Goal: Transaction & Acquisition: Purchase product/service

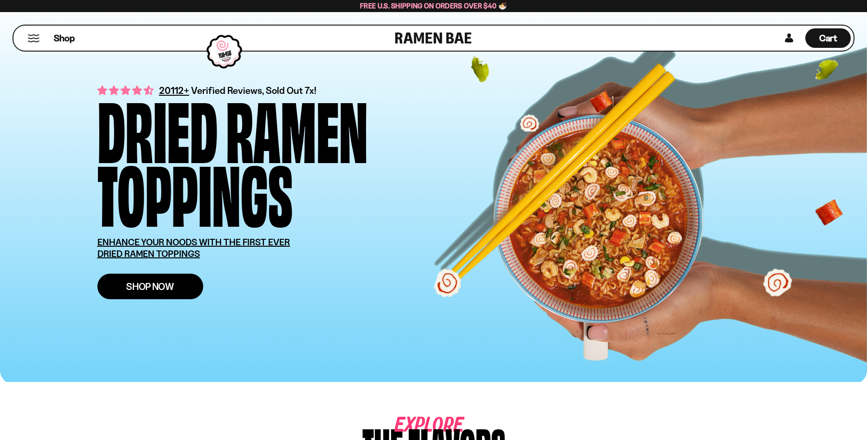
click at [163, 287] on span "Shop Now" at bounding box center [150, 286] width 48 height 10
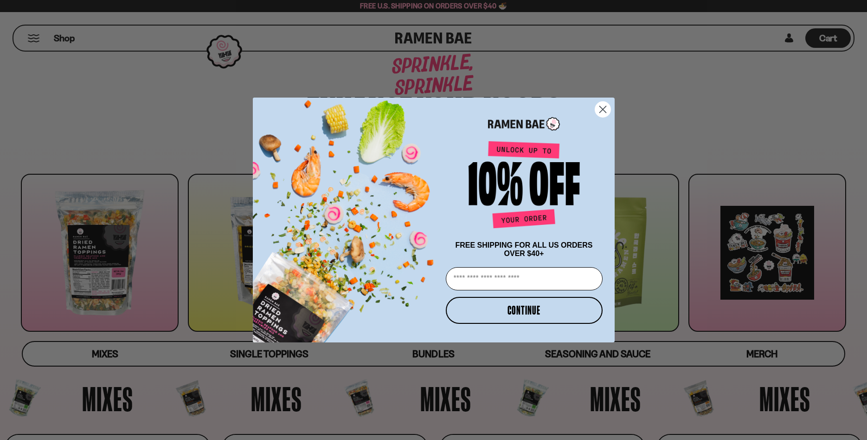
click at [602, 104] on circle "Close dialog" at bounding box center [602, 109] width 15 height 15
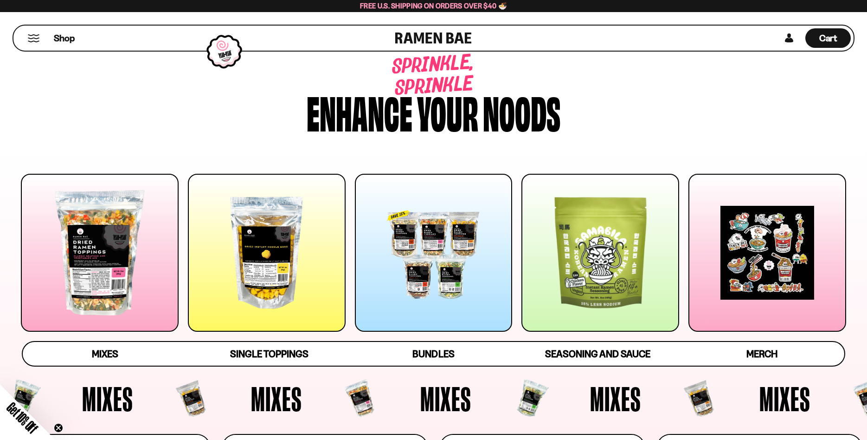
click at [95, 252] on div at bounding box center [100, 253] width 158 height 158
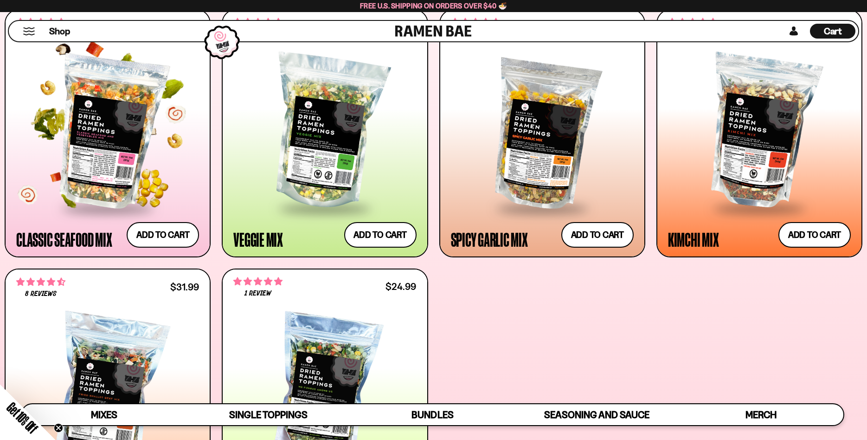
scroll to position [377, 0]
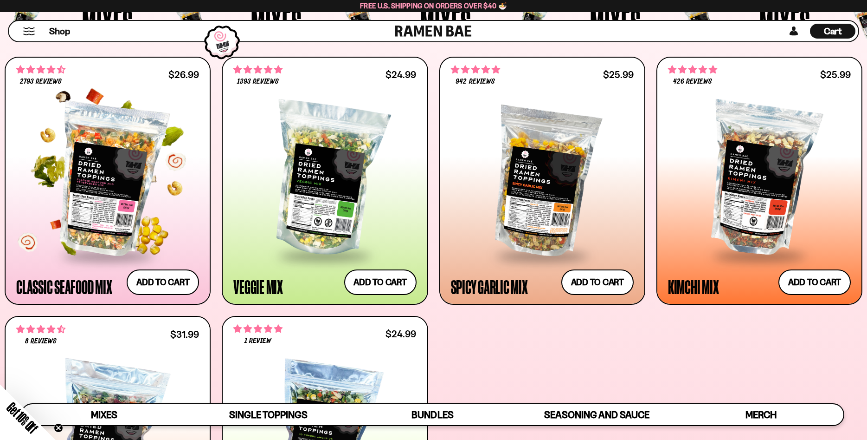
click at [107, 196] on div at bounding box center [107, 179] width 183 height 150
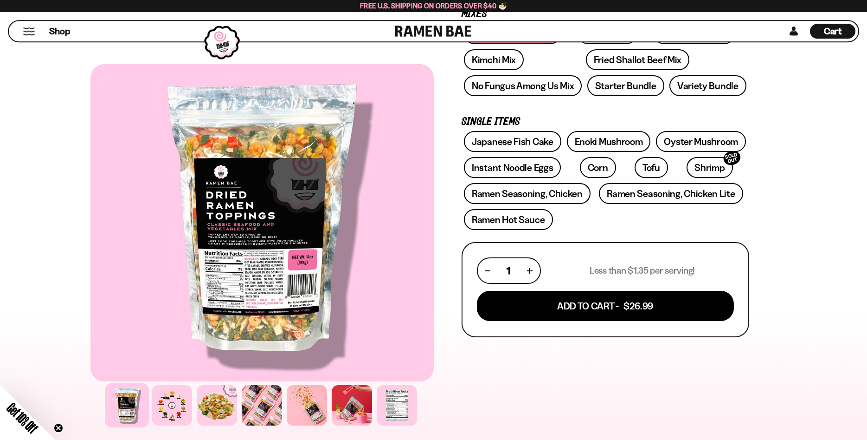
scroll to position [189, 0]
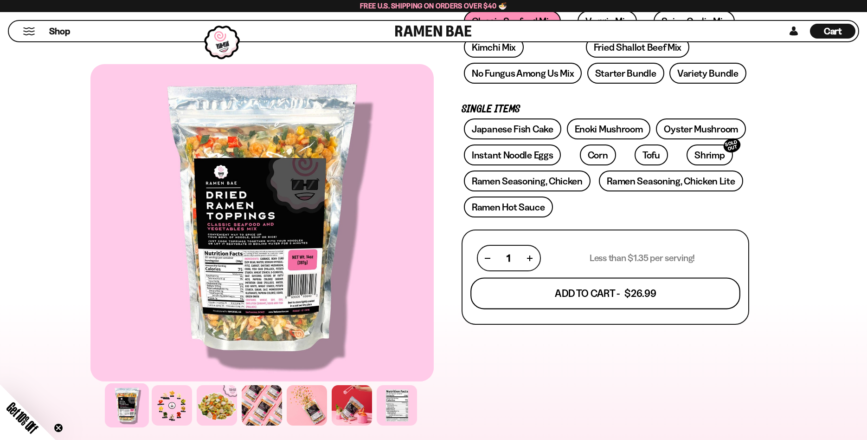
click at [544, 287] on button "Add To Cart - $26.99" at bounding box center [606, 294] width 270 height 32
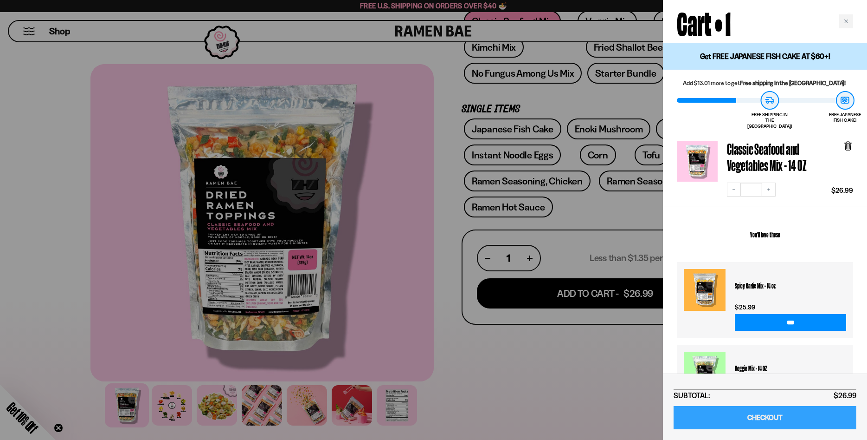
click at [750, 416] on link "CHECKOUT" at bounding box center [765, 418] width 183 height 24
click at [302, 175] on div at bounding box center [433, 220] width 867 height 440
